Goal: Information Seeking & Learning: Understand process/instructions

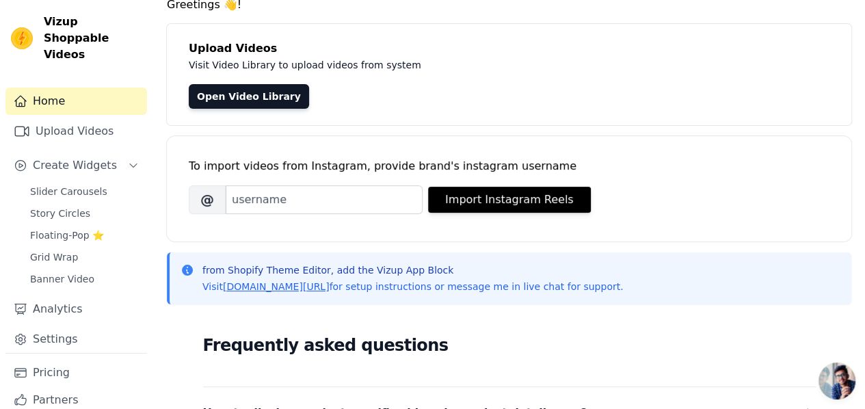
scroll to position [55, 0]
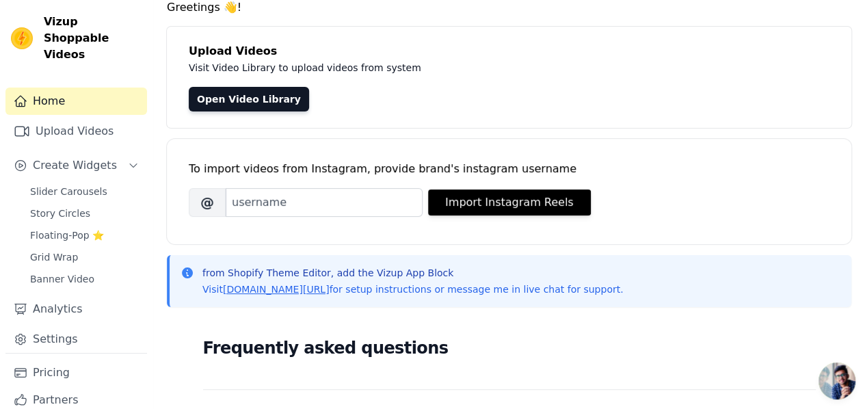
click at [185, 250] on div "Greetings 👋! Upload Videos Visit Video Library to upload videos from system Ope…" at bounding box center [509, 355] width 712 height 712
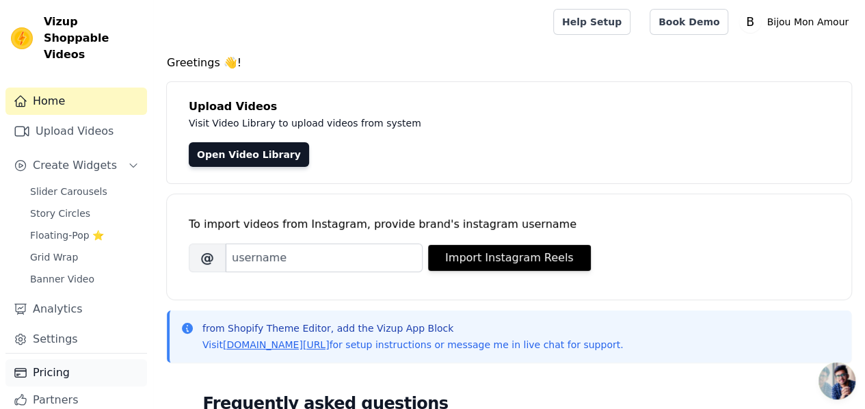
click at [48, 362] on link "Pricing" at bounding box center [76, 372] width 142 height 27
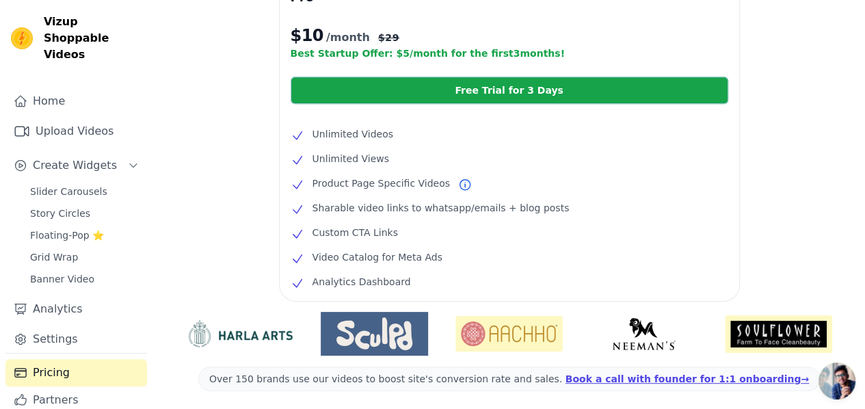
scroll to position [409, 0]
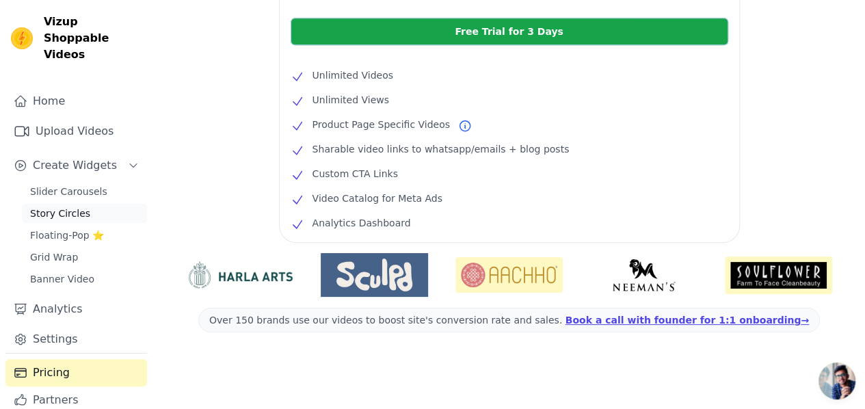
click at [49, 206] on span "Story Circles" at bounding box center [60, 213] width 60 height 14
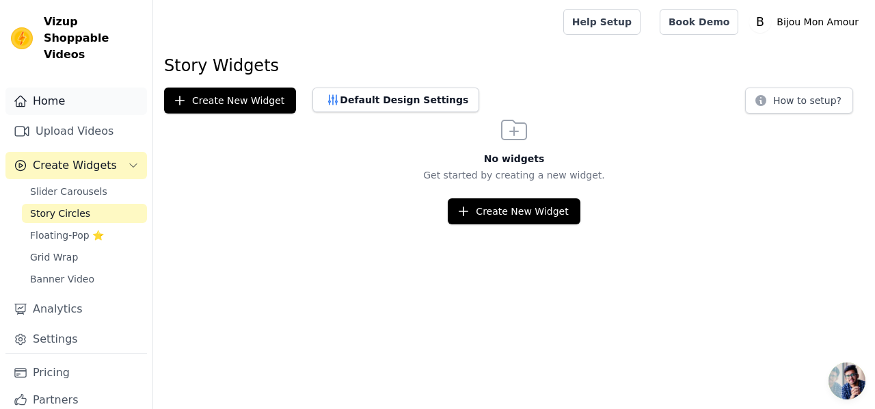
click at [54, 88] on link "Home" at bounding box center [76, 101] width 142 height 27
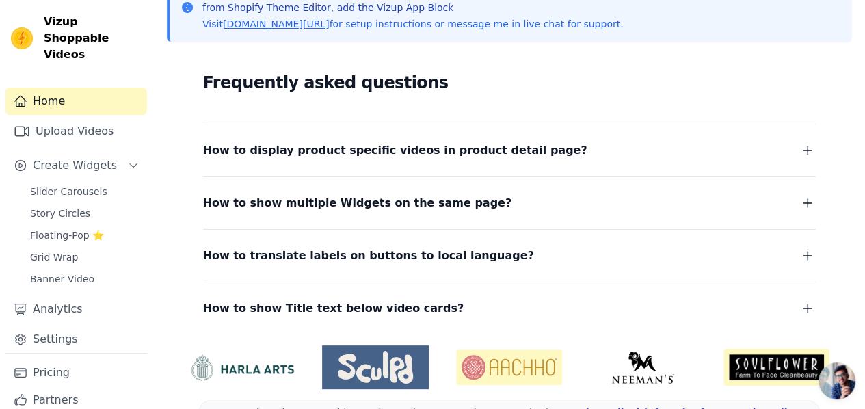
scroll to position [323, 0]
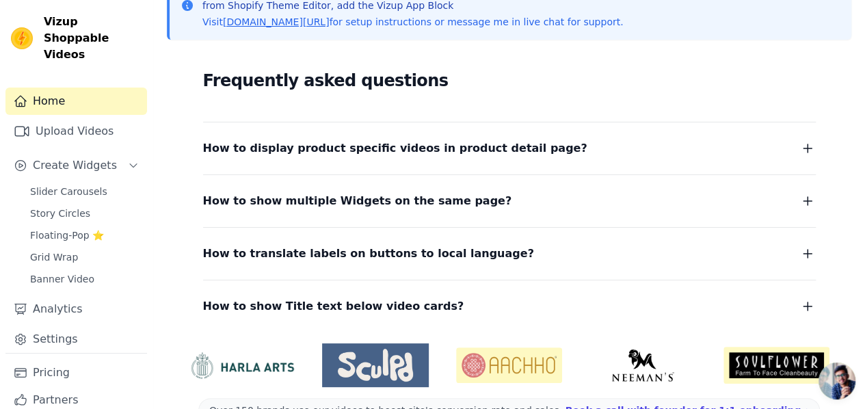
click at [251, 211] on dl "How to display product specific videos in product detail page? Create one widge…" at bounding box center [509, 219] width 613 height 194
click at [268, 202] on span "How to show multiple Widgets on the same page?" at bounding box center [357, 200] width 309 height 19
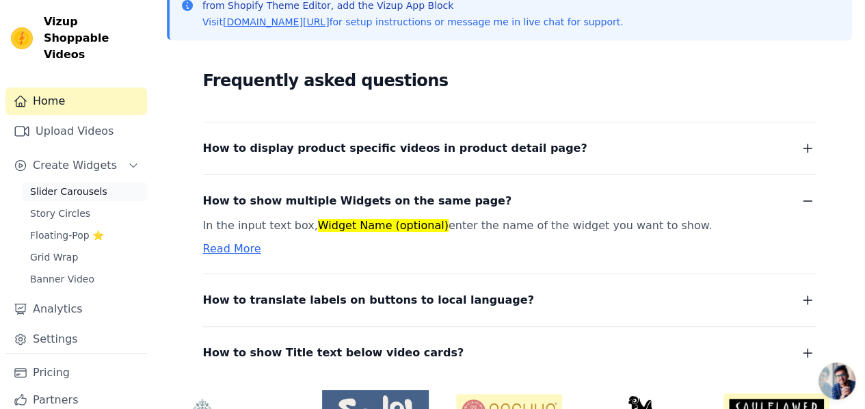
click at [63, 185] on span "Slider Carousels" at bounding box center [68, 192] width 77 height 14
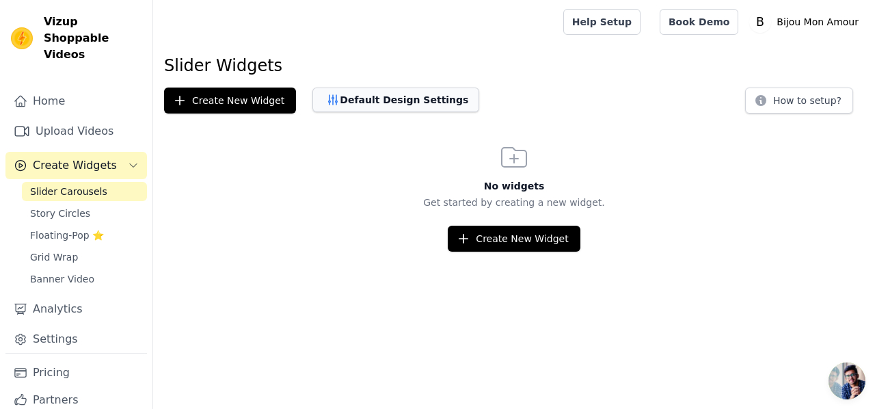
click at [334, 101] on button "Default Design Settings" at bounding box center [395, 100] width 167 height 25
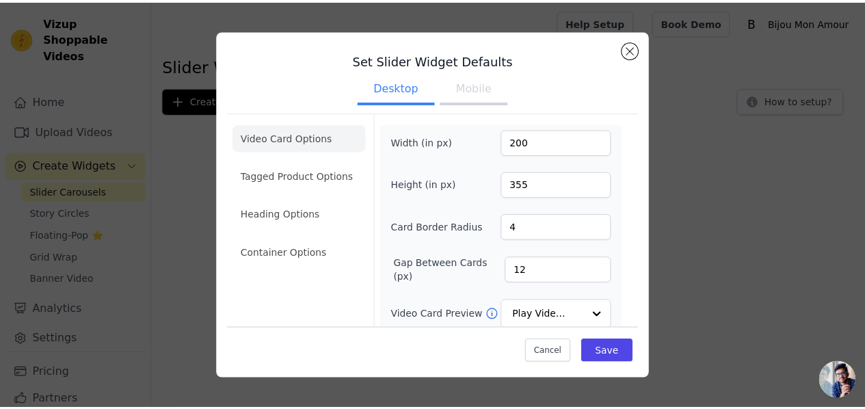
scroll to position [205, 0]
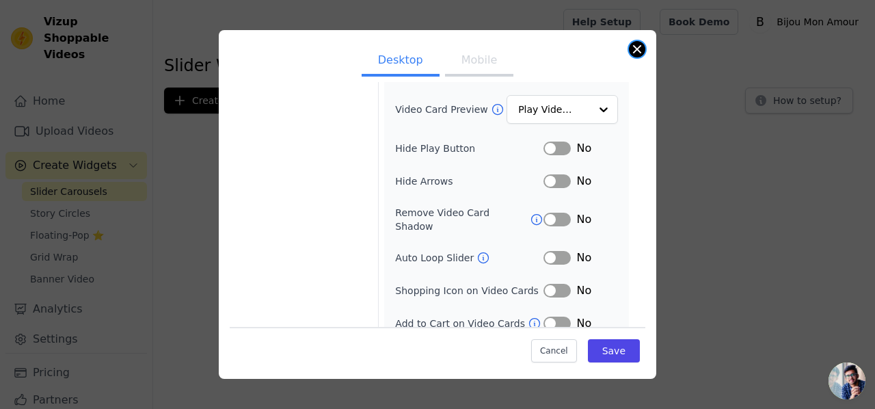
click at [637, 49] on button "Close modal" at bounding box center [637, 49] width 16 height 16
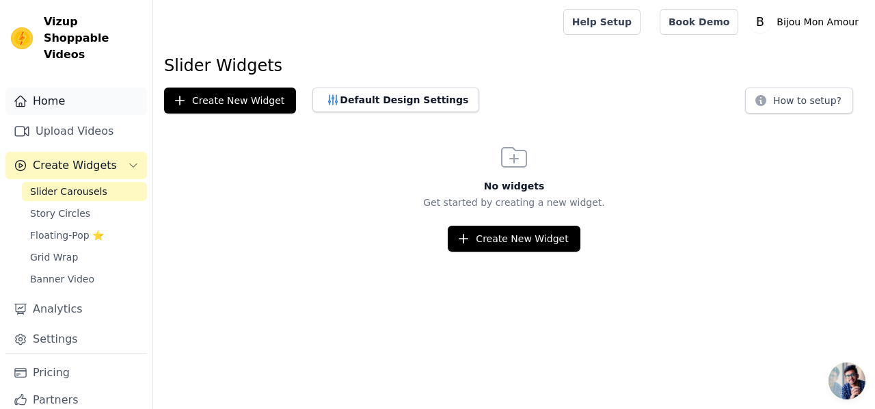
click at [49, 90] on link "Home" at bounding box center [76, 101] width 142 height 27
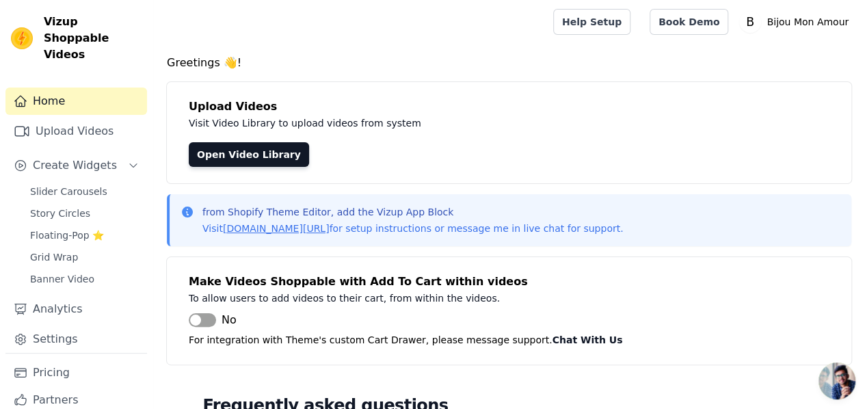
click at [49, 90] on link "Home" at bounding box center [76, 101] width 142 height 27
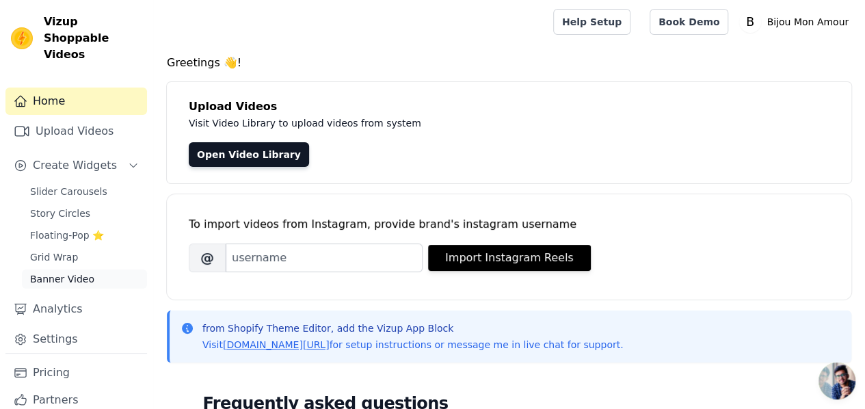
scroll to position [26, 0]
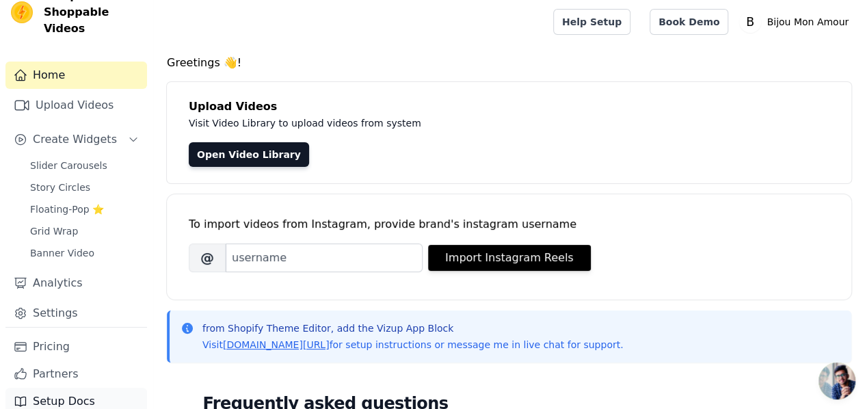
click at [53, 388] on link "Setup Docs" at bounding box center [76, 401] width 142 height 27
